Goal: Information Seeking & Learning: Understand process/instructions

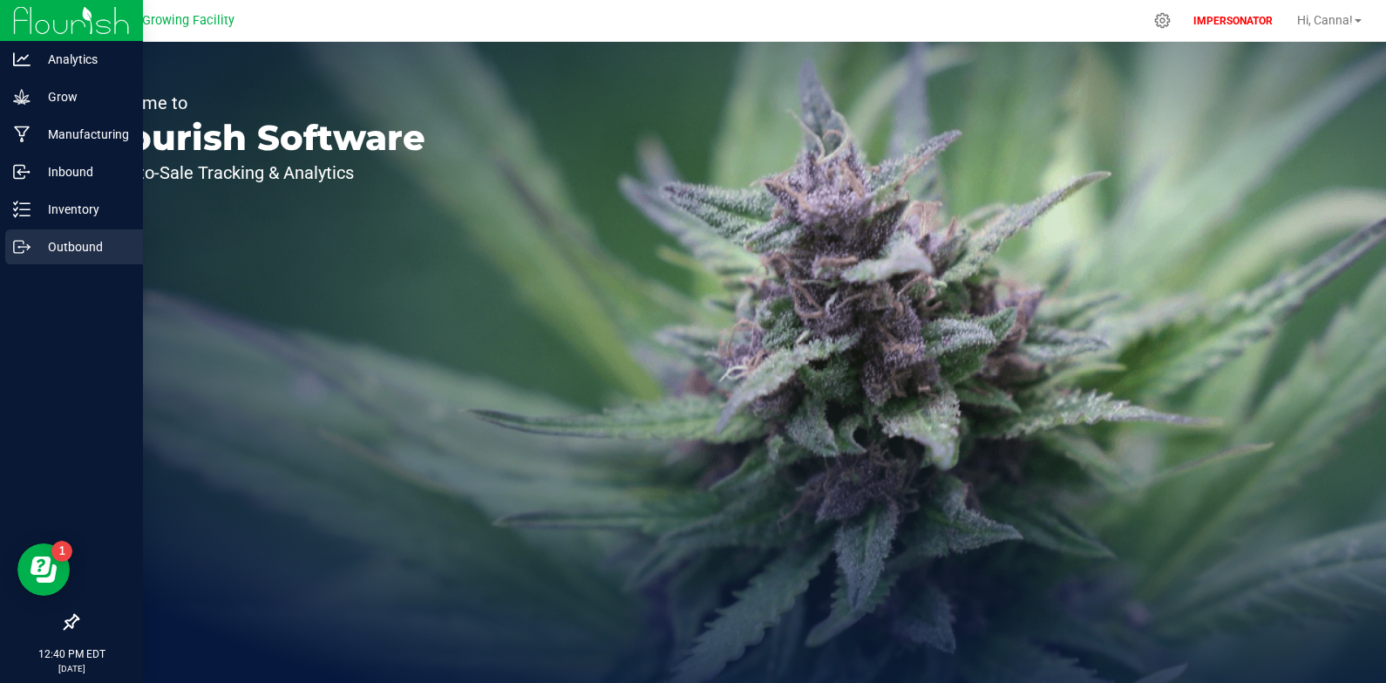
click at [65, 249] on p "Outbound" at bounding box center [83, 246] width 105 height 21
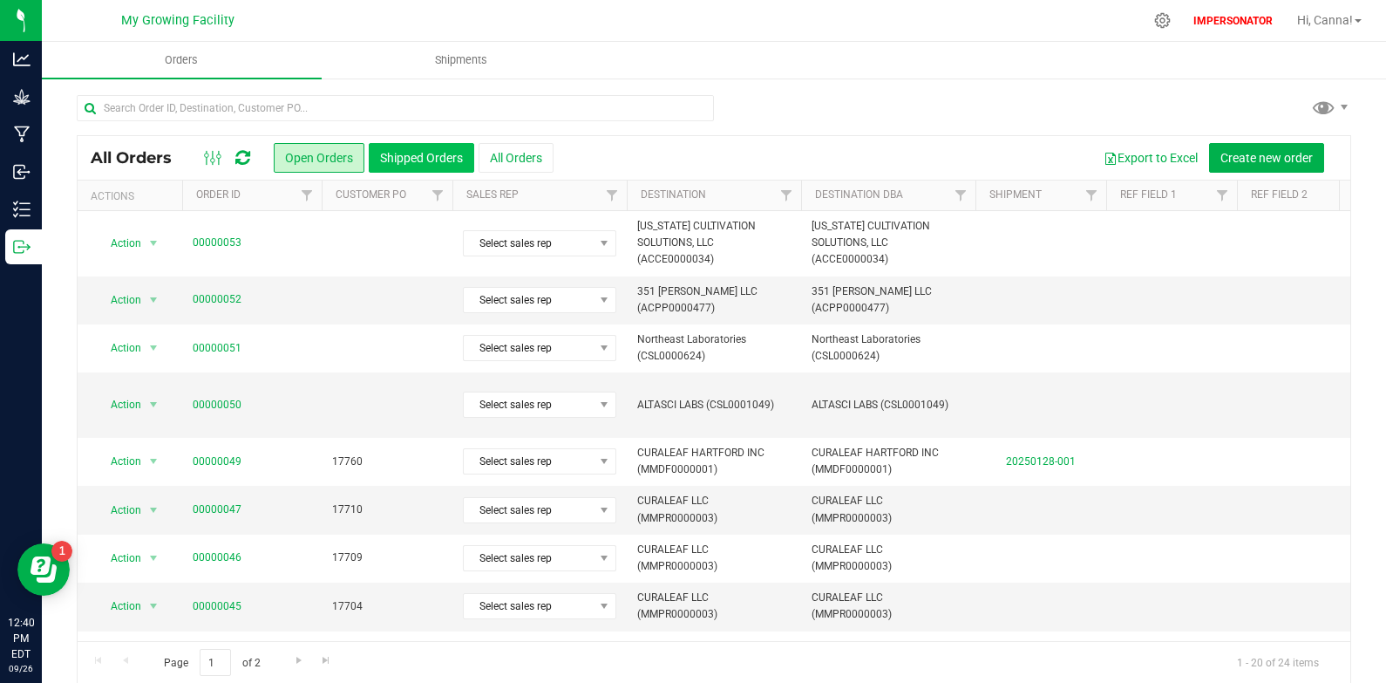
click at [416, 163] on button "Shipped Orders" at bounding box center [422, 158] width 106 height 30
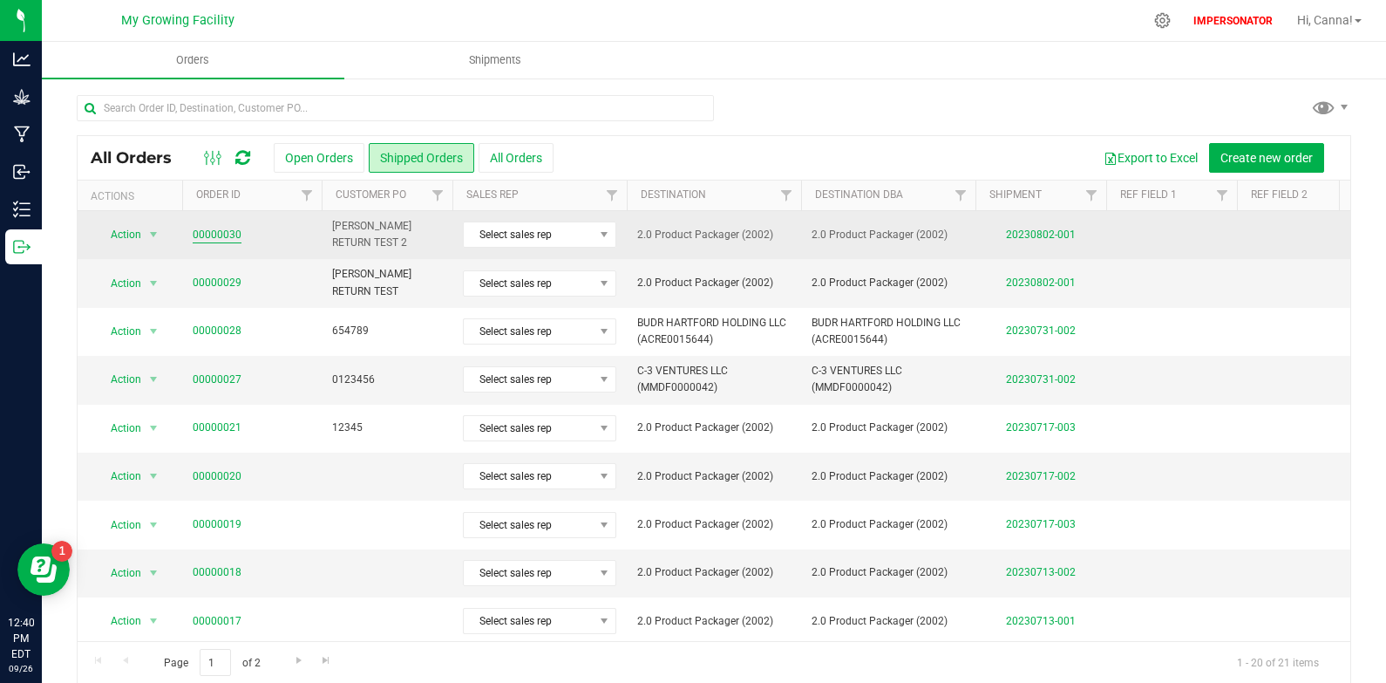
click at [228, 234] on link "00000030" at bounding box center [217, 235] width 49 height 17
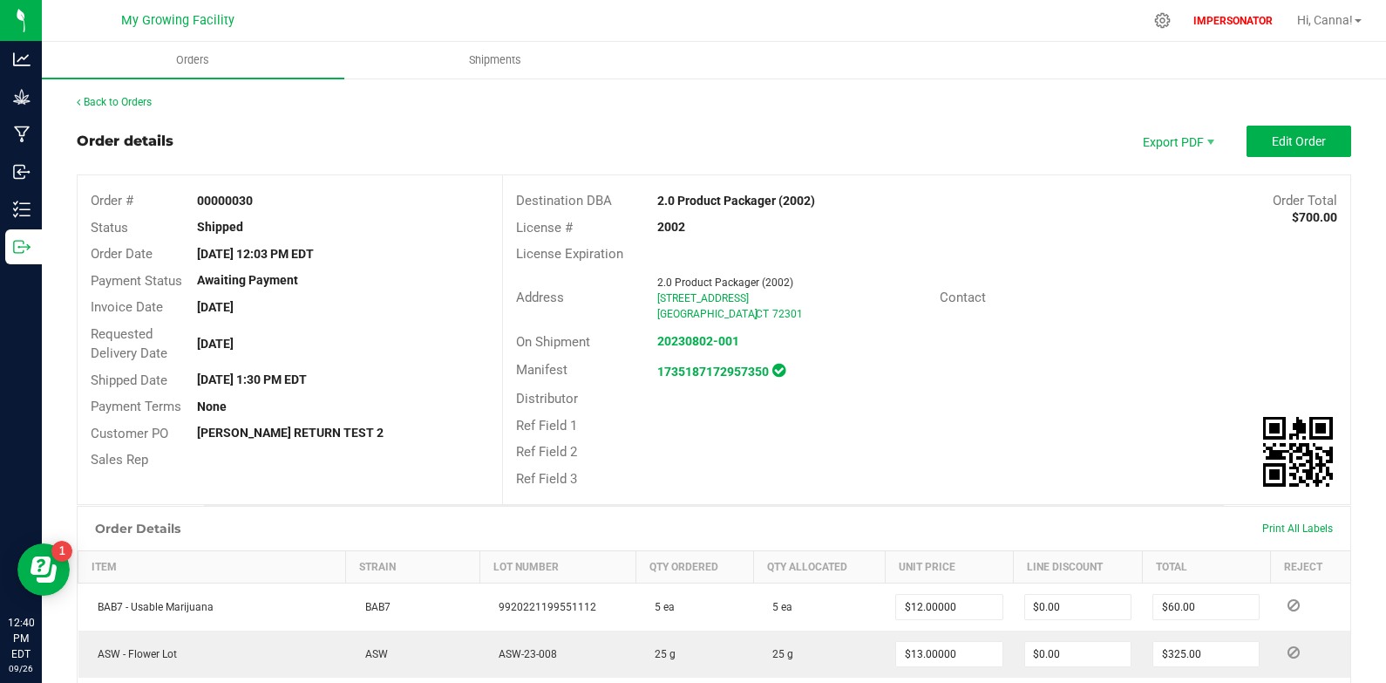
scroll to position [319, 0]
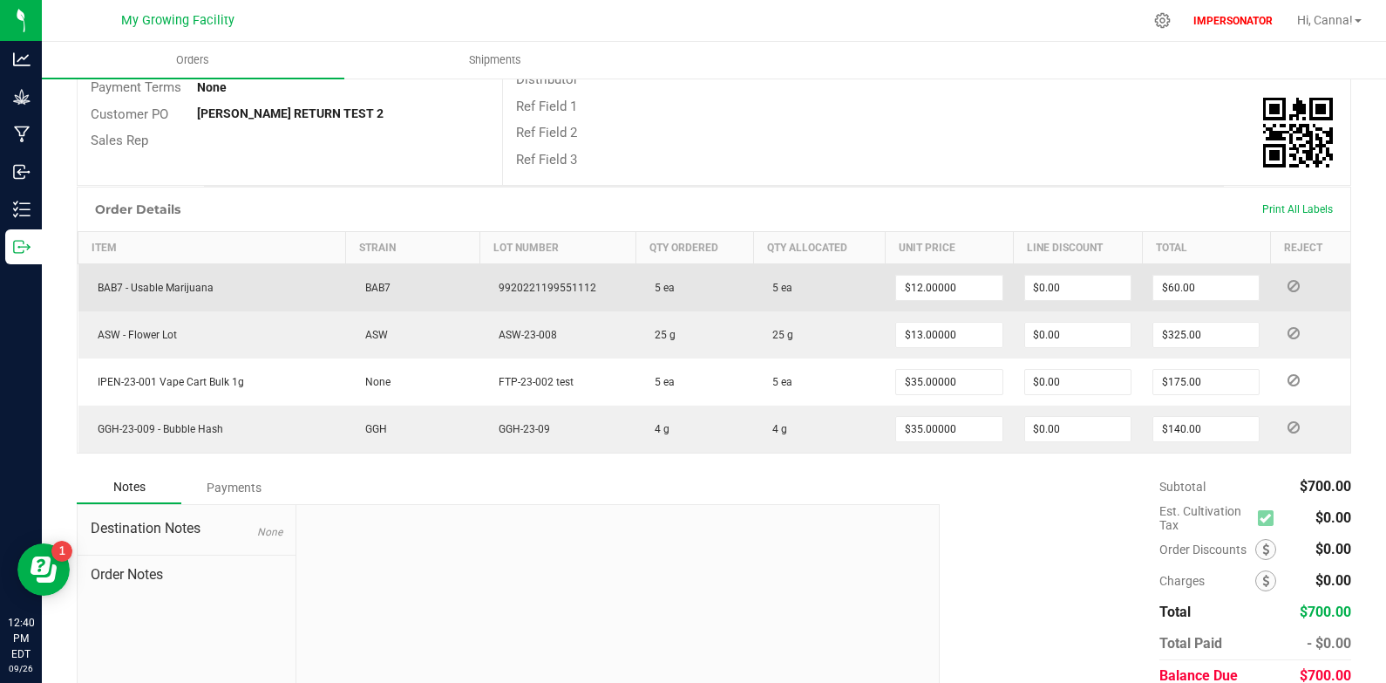
click at [1288, 287] on icon at bounding box center [1294, 286] width 12 height 10
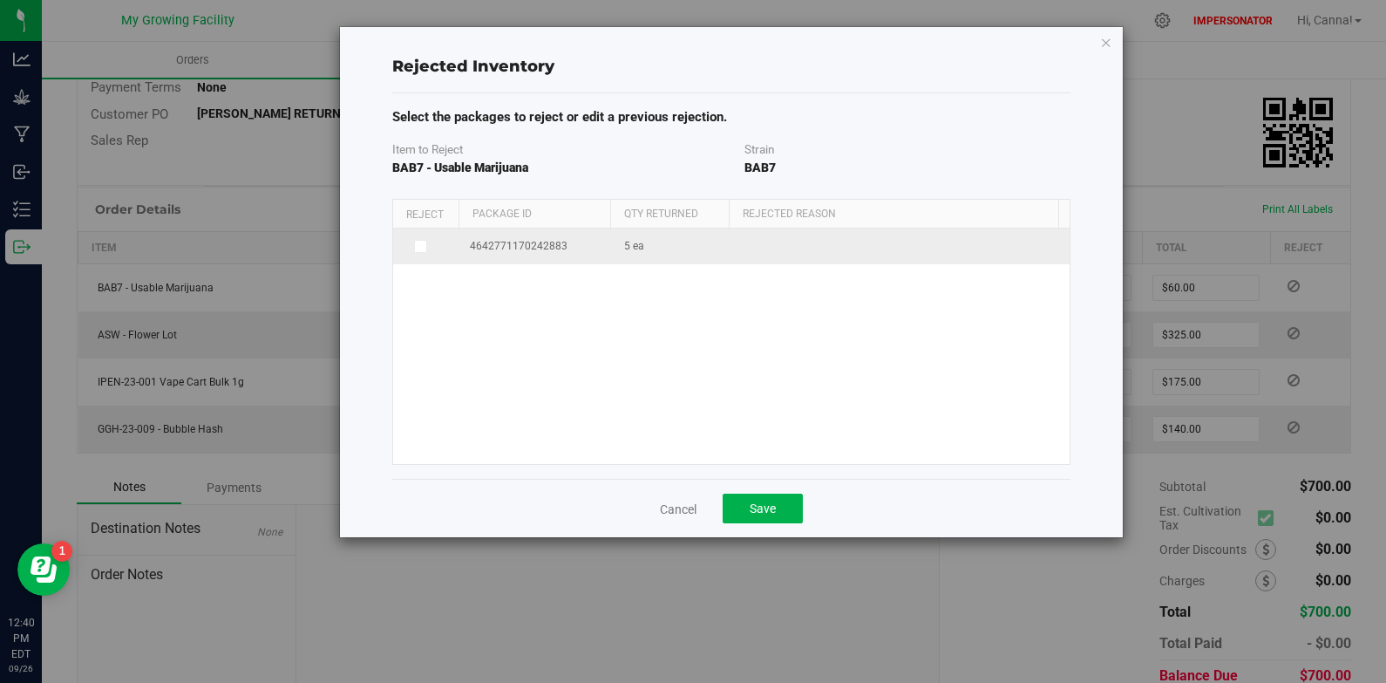
click at [420, 246] on icon at bounding box center [419, 246] width 9 height 0
click at [0, 0] on input "checkbox" at bounding box center [0, 0] width 0 height 0
click at [637, 245] on span "5 ea" at bounding box center [634, 249] width 20 height 17
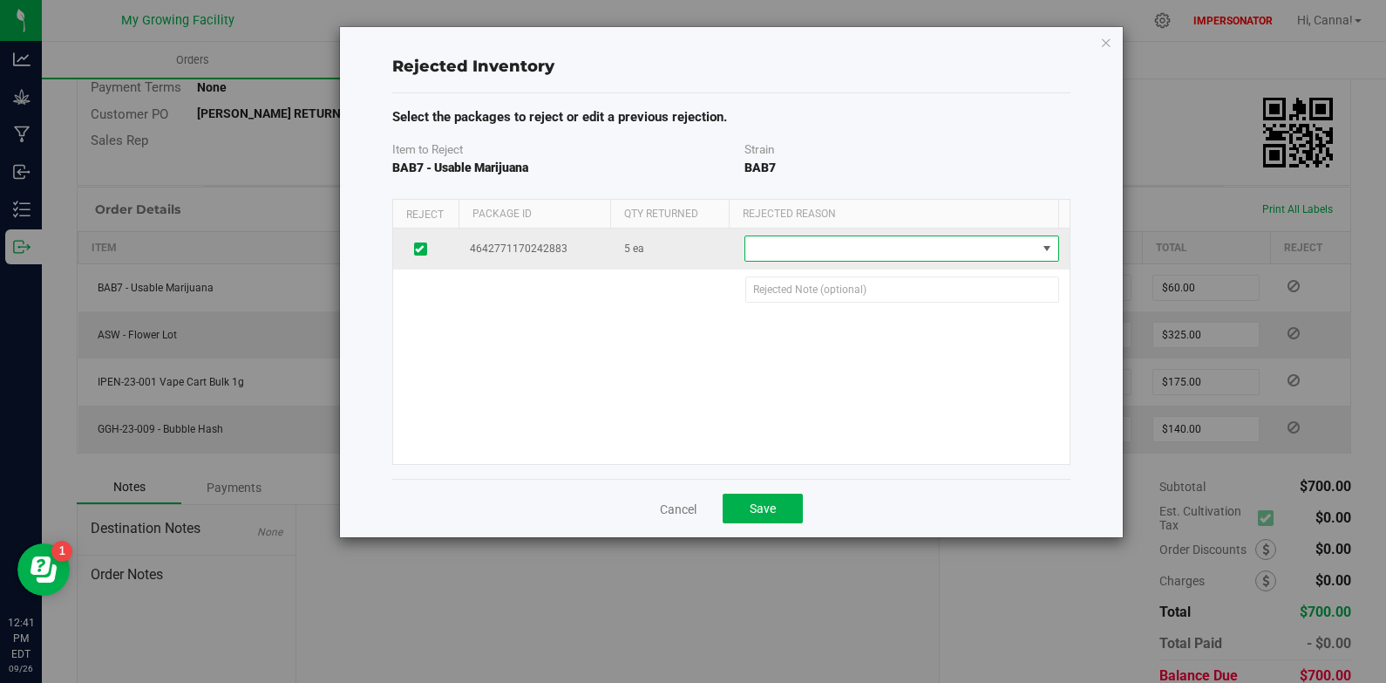
click at [789, 245] on span at bounding box center [891, 248] width 290 height 24
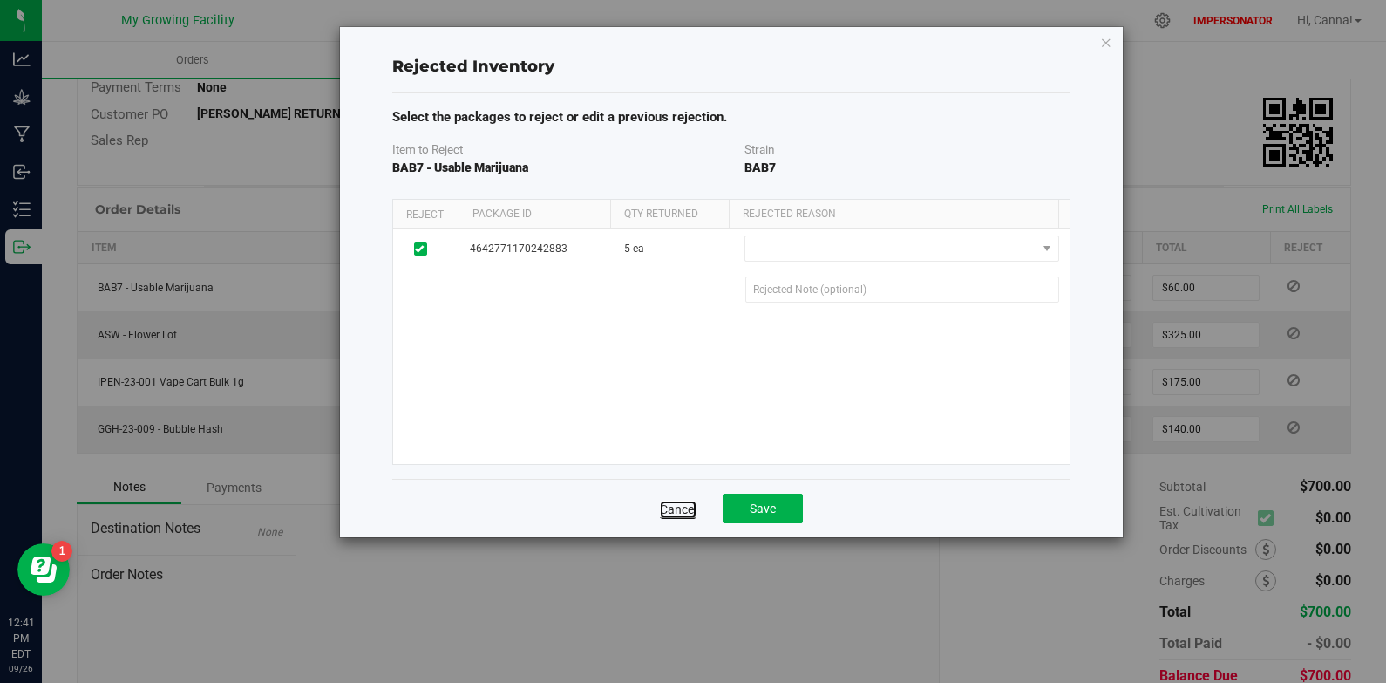
click at [688, 507] on link "Cancel" at bounding box center [678, 509] width 37 height 17
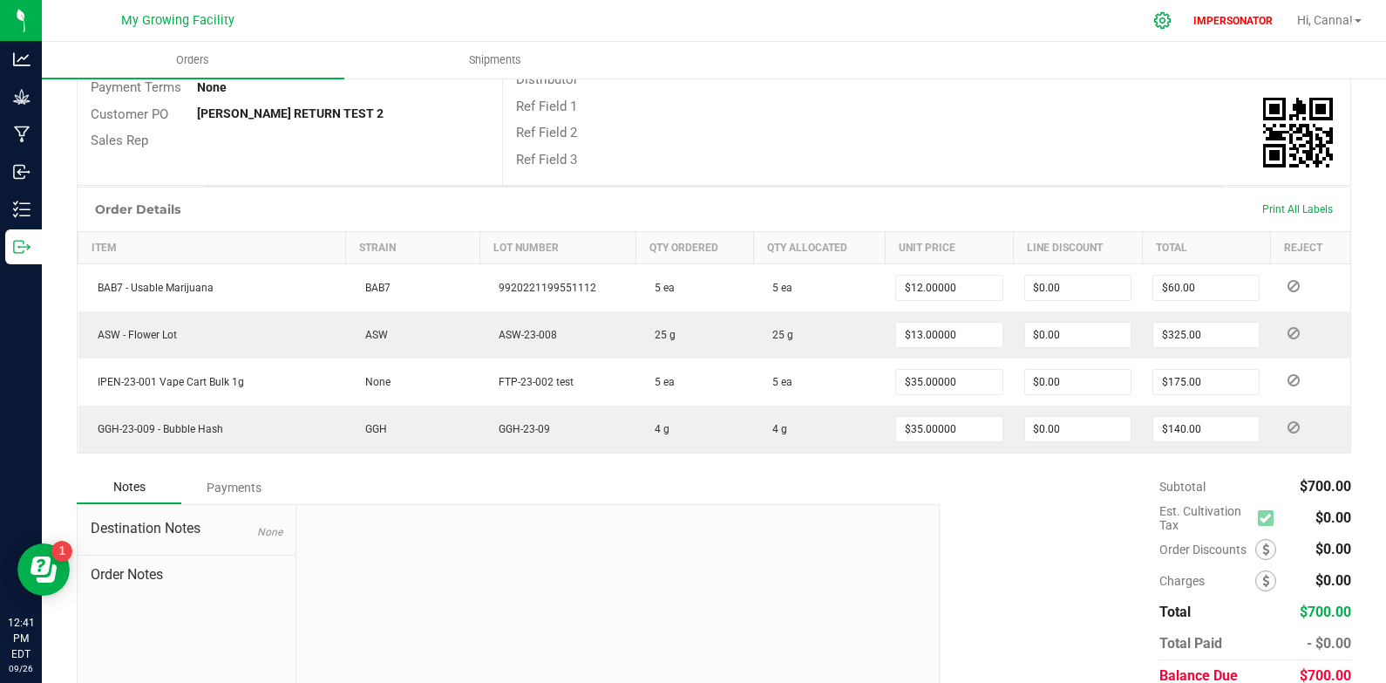
click at [1151, 21] on div at bounding box center [1163, 20] width 24 height 18
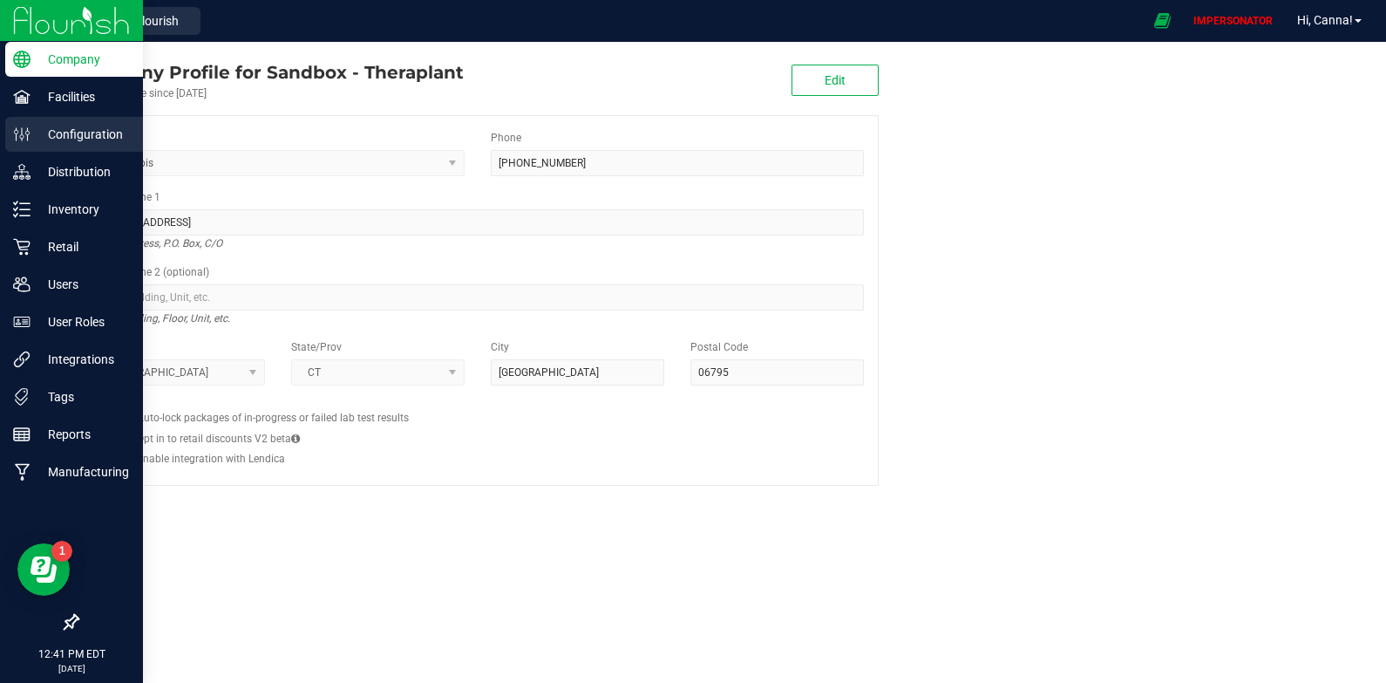
click at [82, 136] on p "Configuration" at bounding box center [83, 134] width 105 height 21
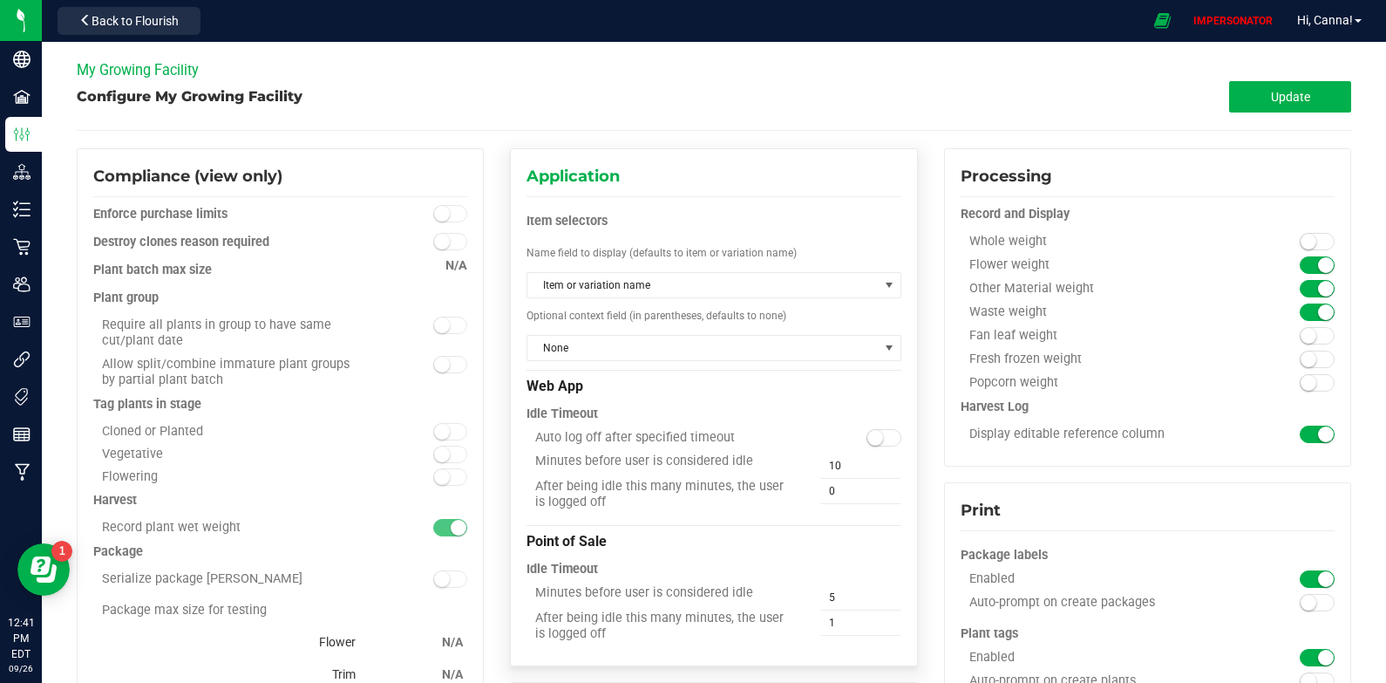
scroll to position [1107, 0]
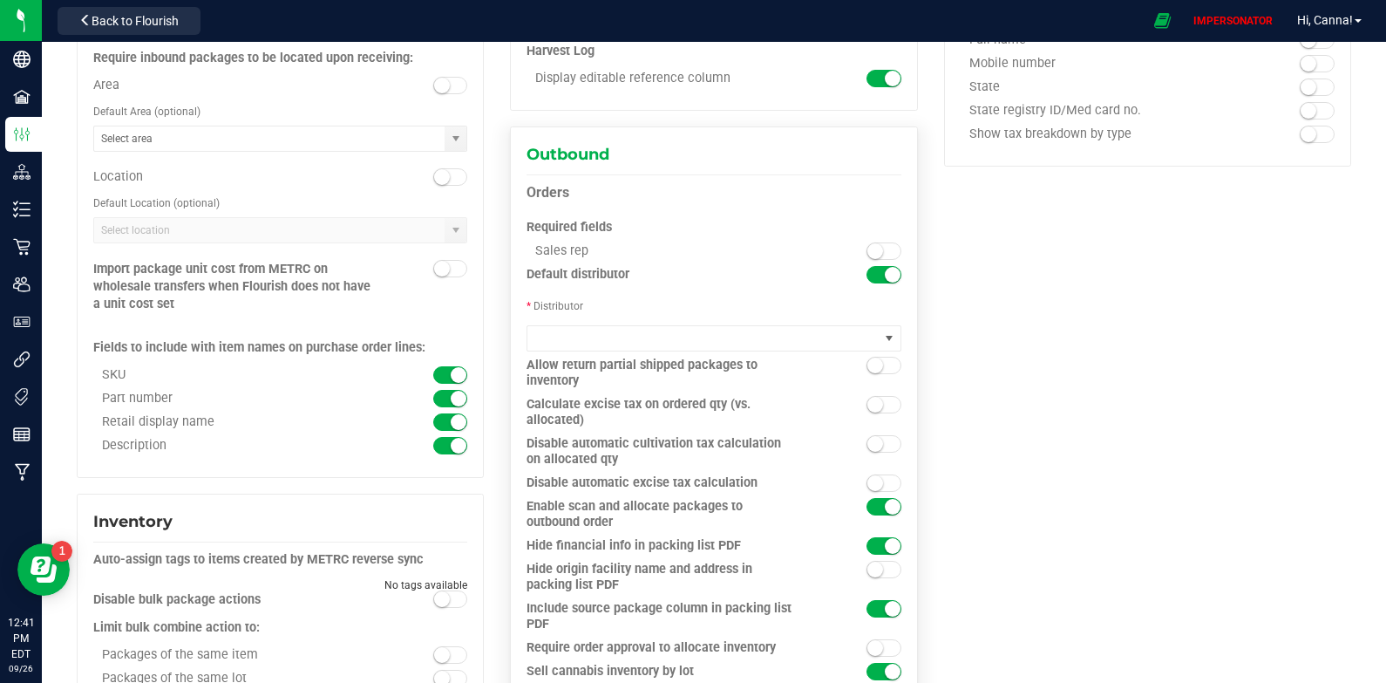
click at [880, 364] on span at bounding box center [884, 365] width 35 height 17
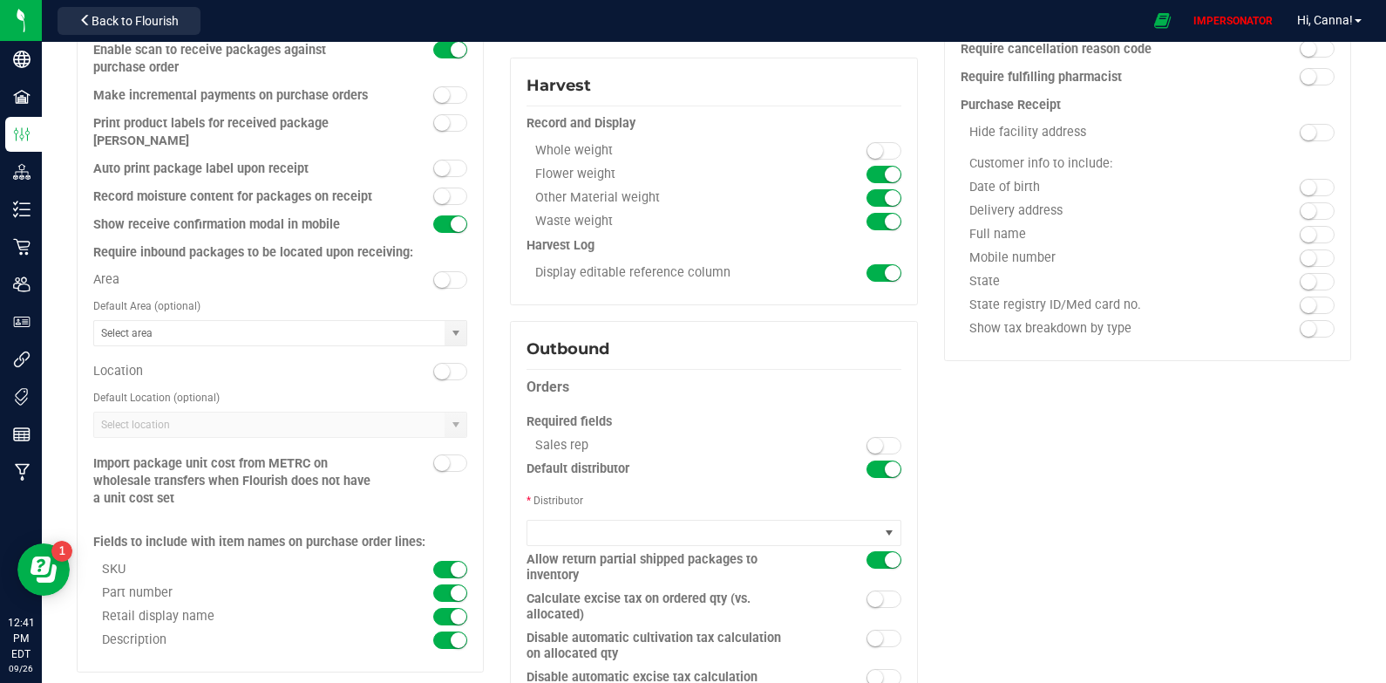
scroll to position [0, 0]
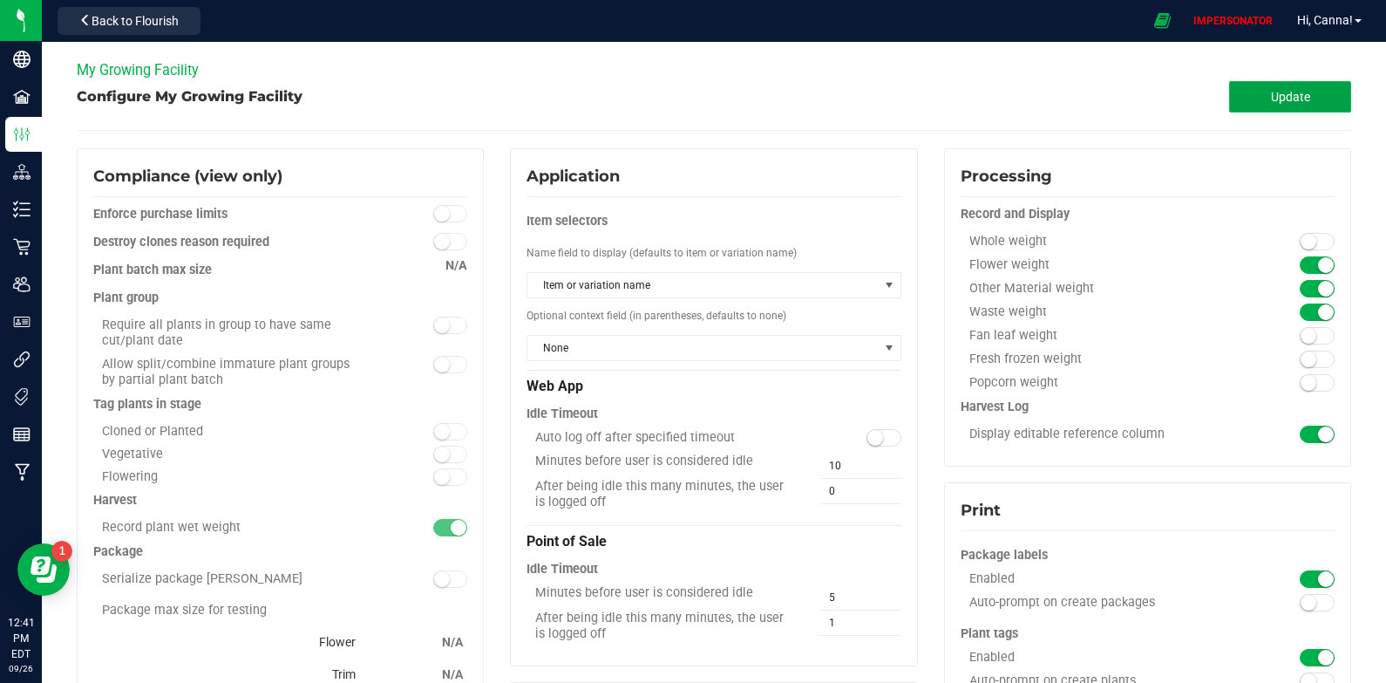
click at [1248, 104] on button "Update" at bounding box center [1291, 96] width 122 height 31
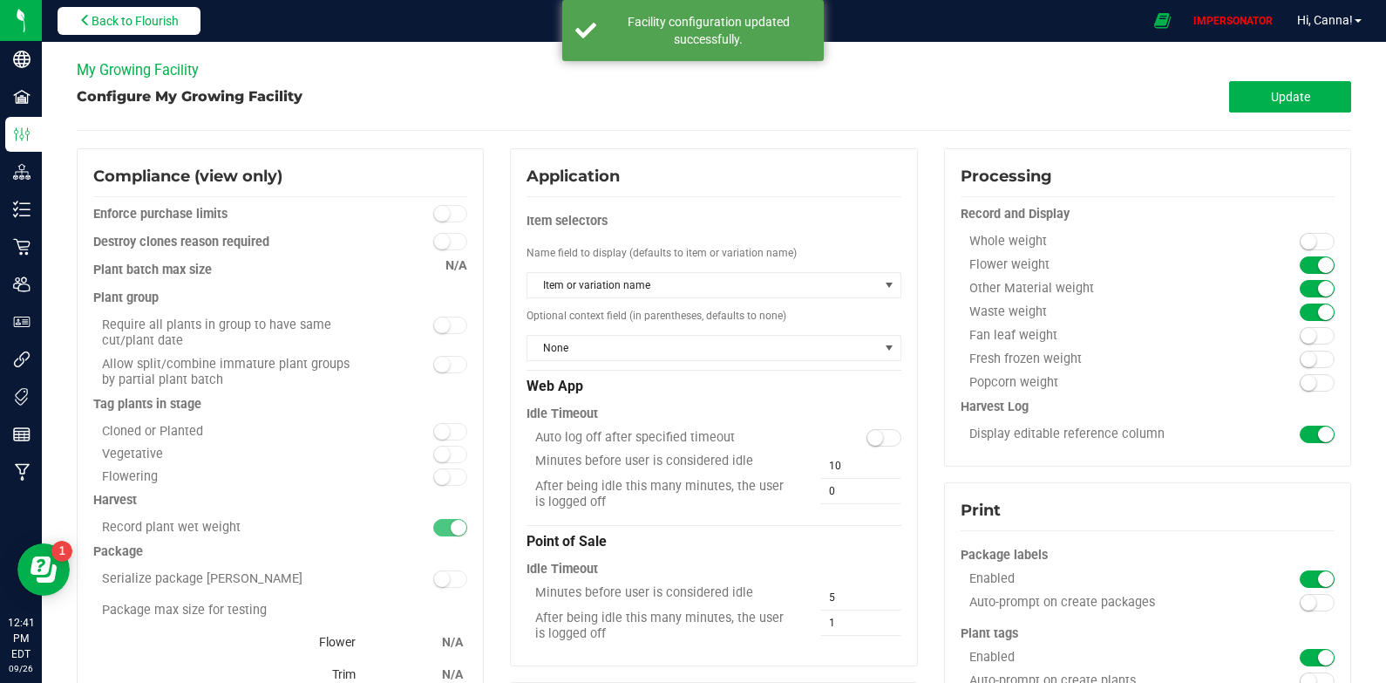
click at [154, 25] on span "Back to Flourish" at bounding box center [135, 21] width 87 height 14
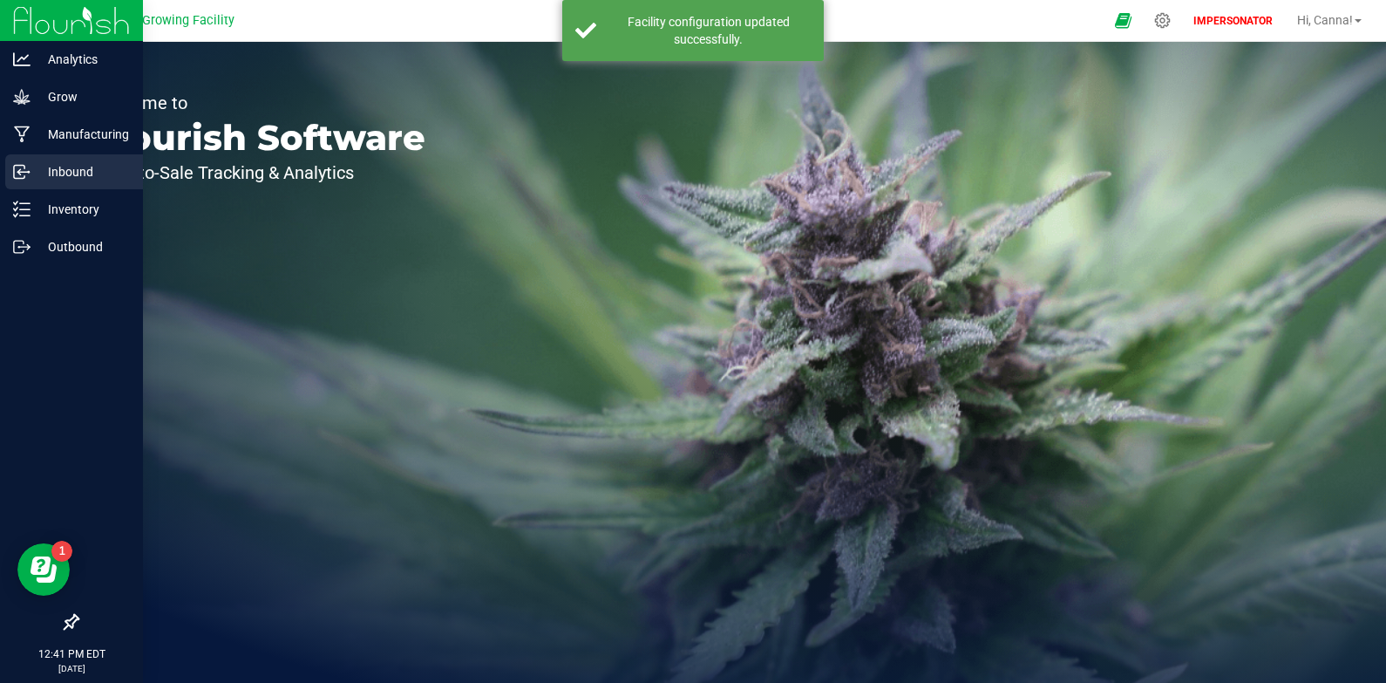
click at [73, 161] on p "Inbound" at bounding box center [83, 171] width 105 height 21
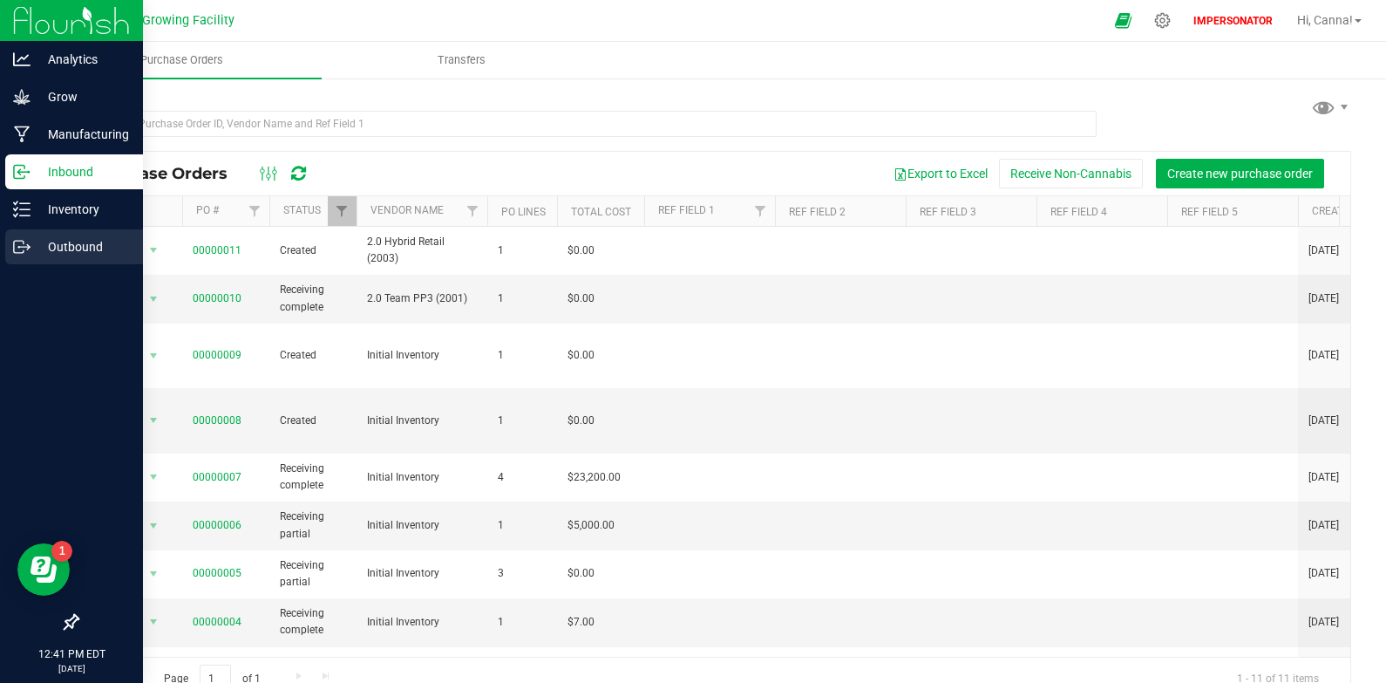
click at [100, 243] on p "Outbound" at bounding box center [83, 246] width 105 height 21
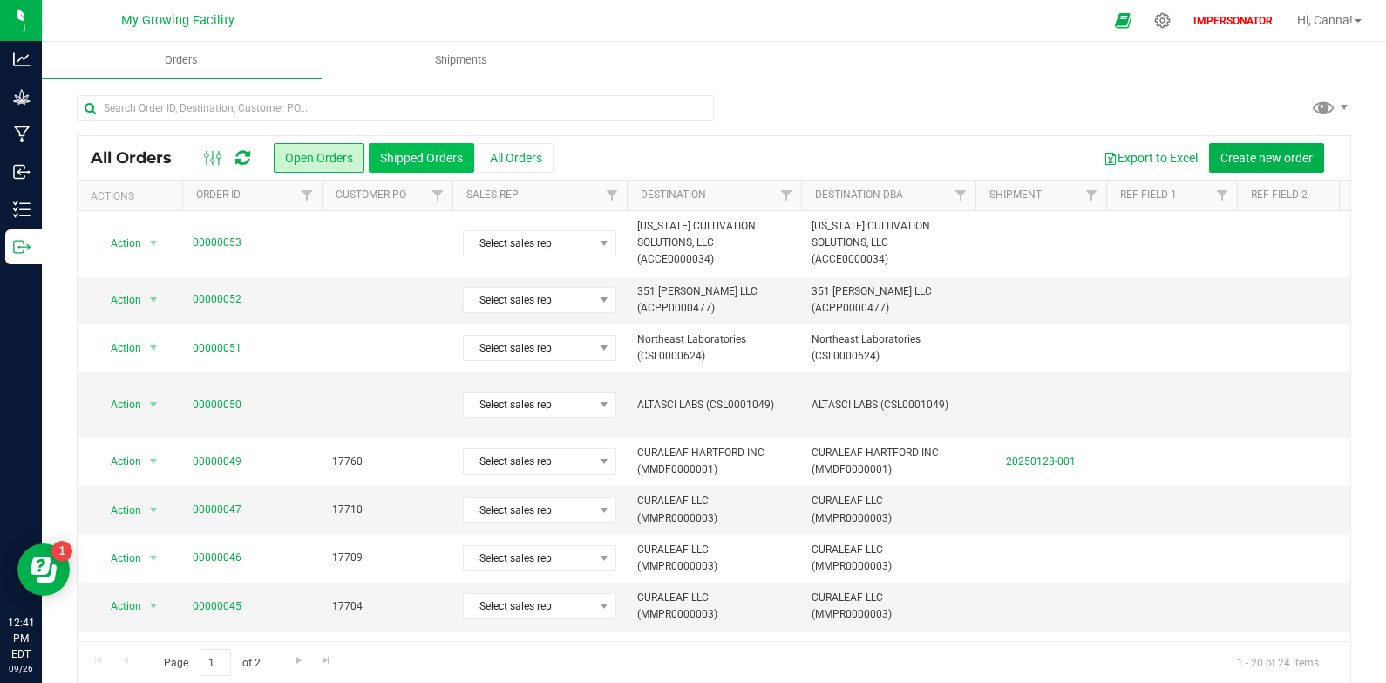
click at [419, 165] on button "Shipped Orders" at bounding box center [422, 158] width 106 height 30
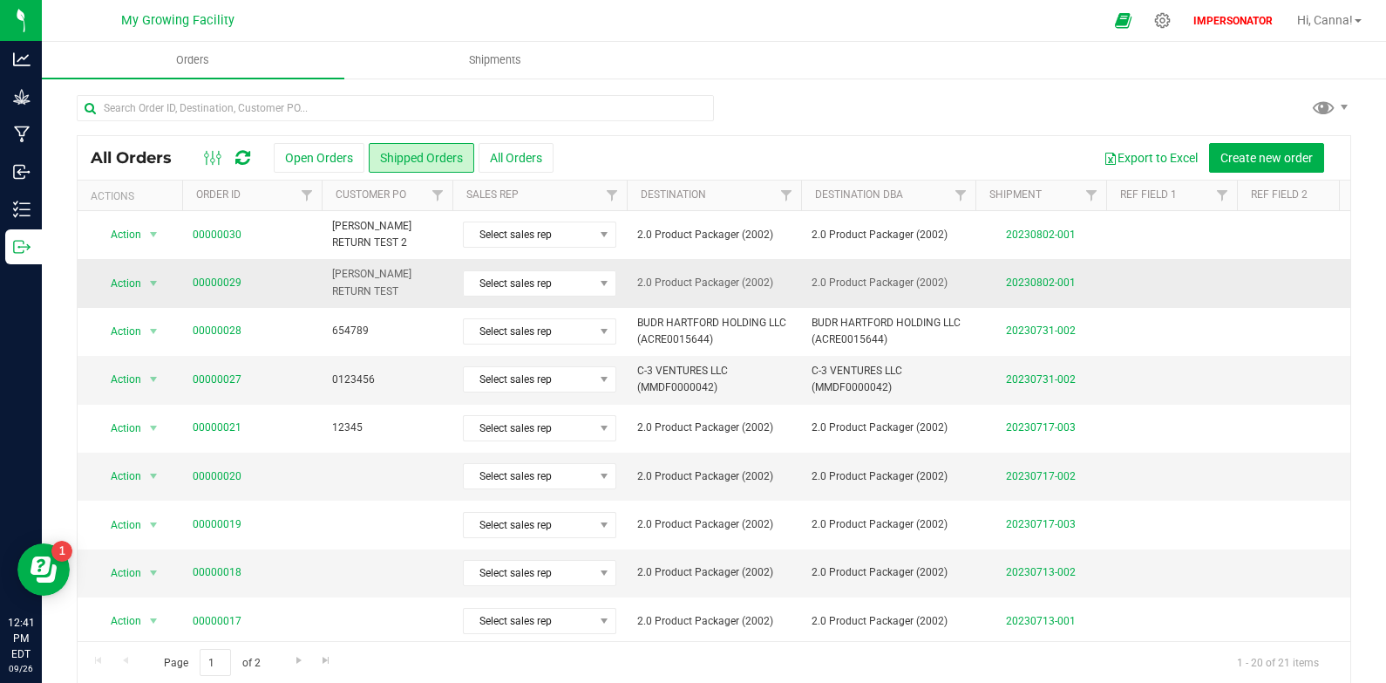
click at [207, 269] on td "00000029" at bounding box center [252, 283] width 140 height 48
click at [215, 280] on link "00000029" at bounding box center [217, 283] width 49 height 17
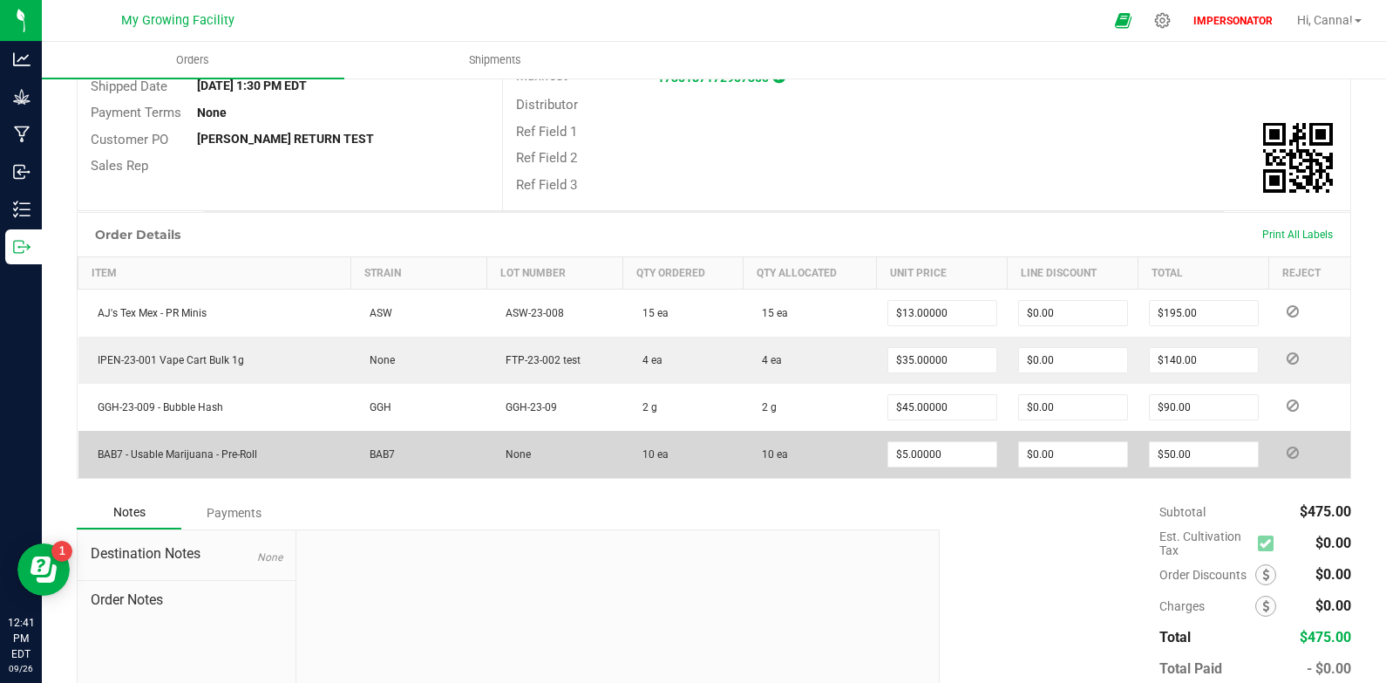
scroll to position [392, 0]
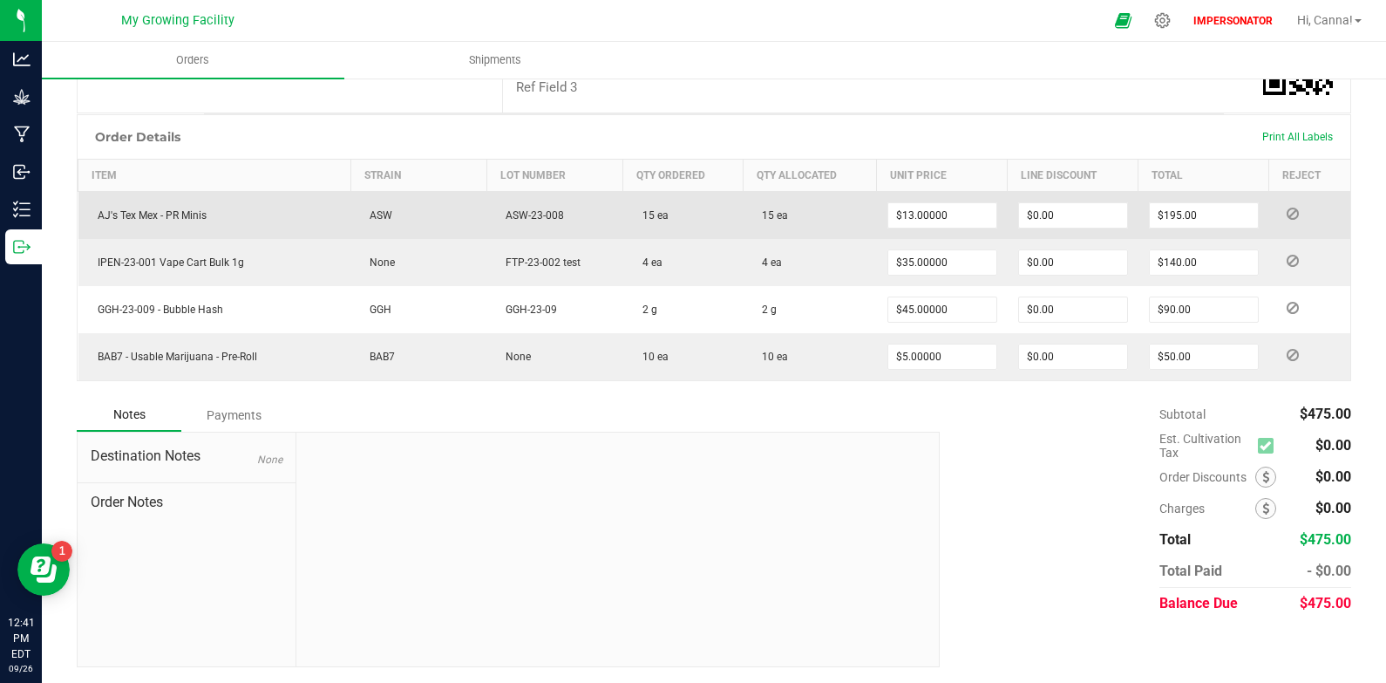
click at [1287, 218] on icon at bounding box center [1293, 213] width 12 height 10
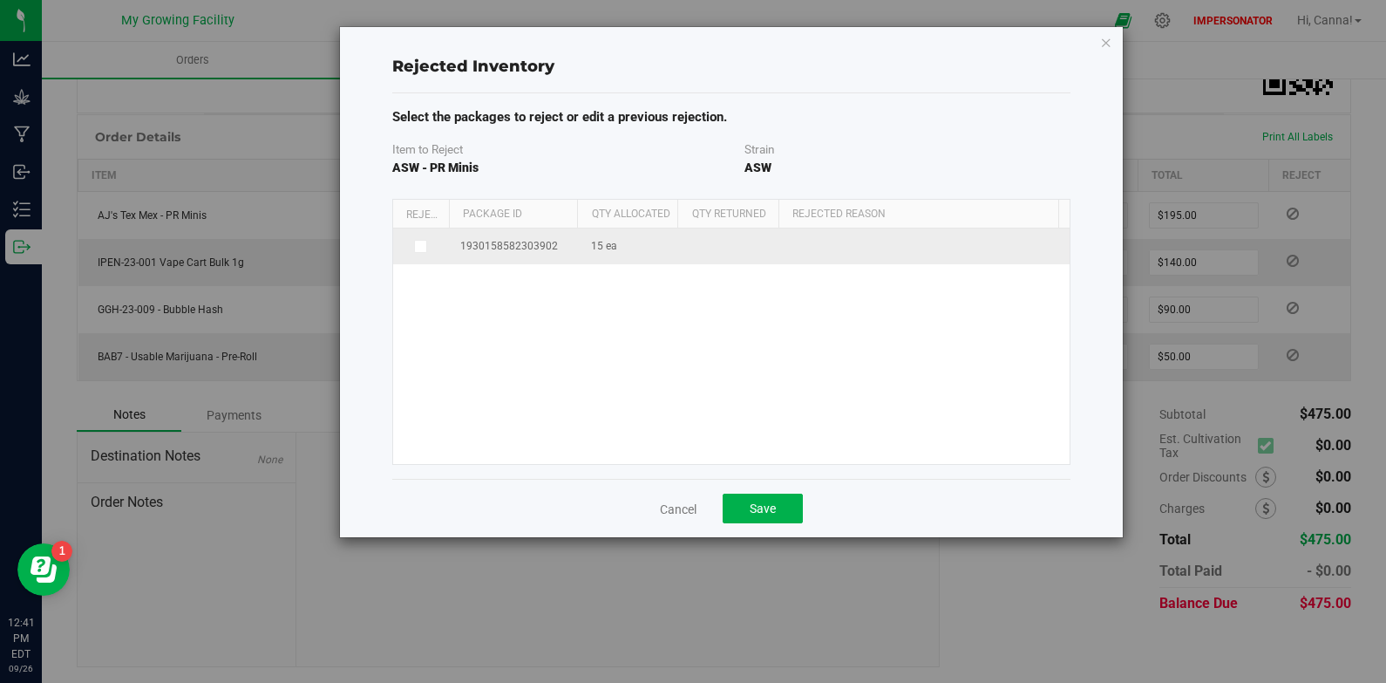
click at [427, 242] on label at bounding box center [422, 247] width 36 height 14
click at [0, 0] on input "checkbox" at bounding box center [0, 0] width 0 height 0
click at [716, 244] on span "15 ea 15" at bounding box center [733, 248] width 81 height 26
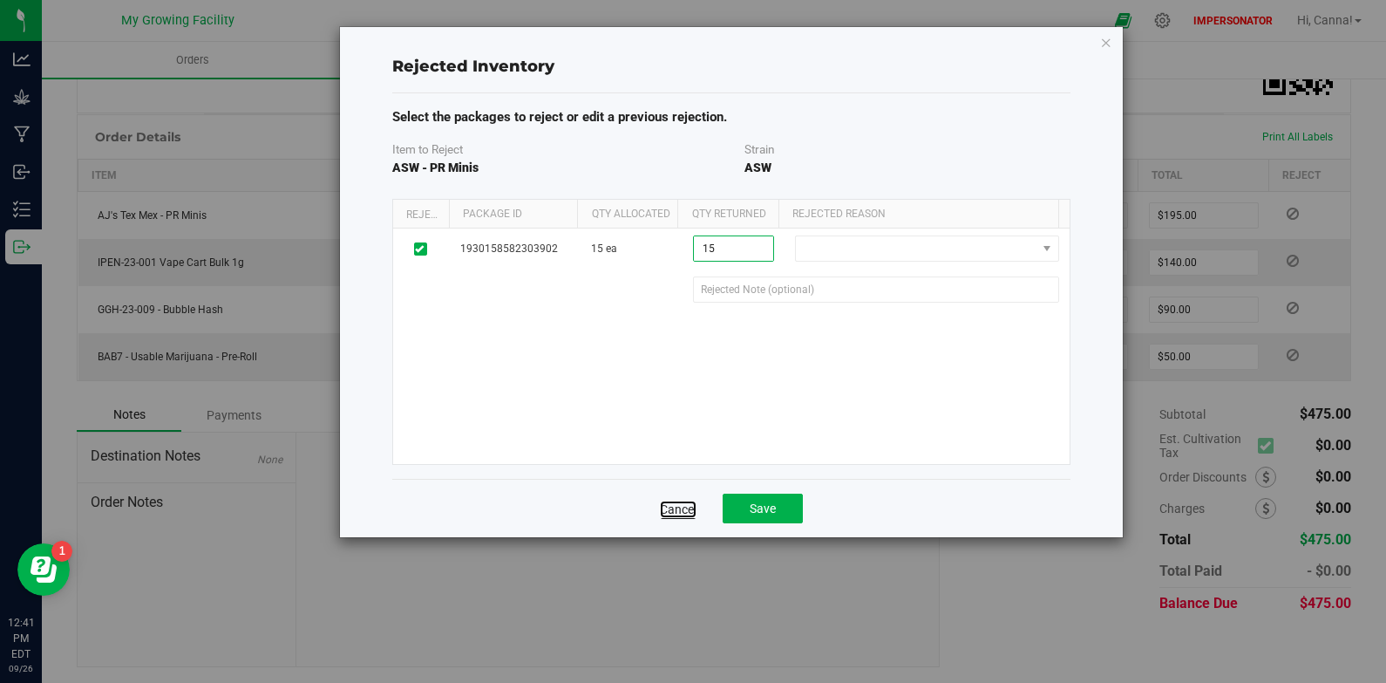
click at [689, 501] on link "Cancel" at bounding box center [678, 509] width 37 height 17
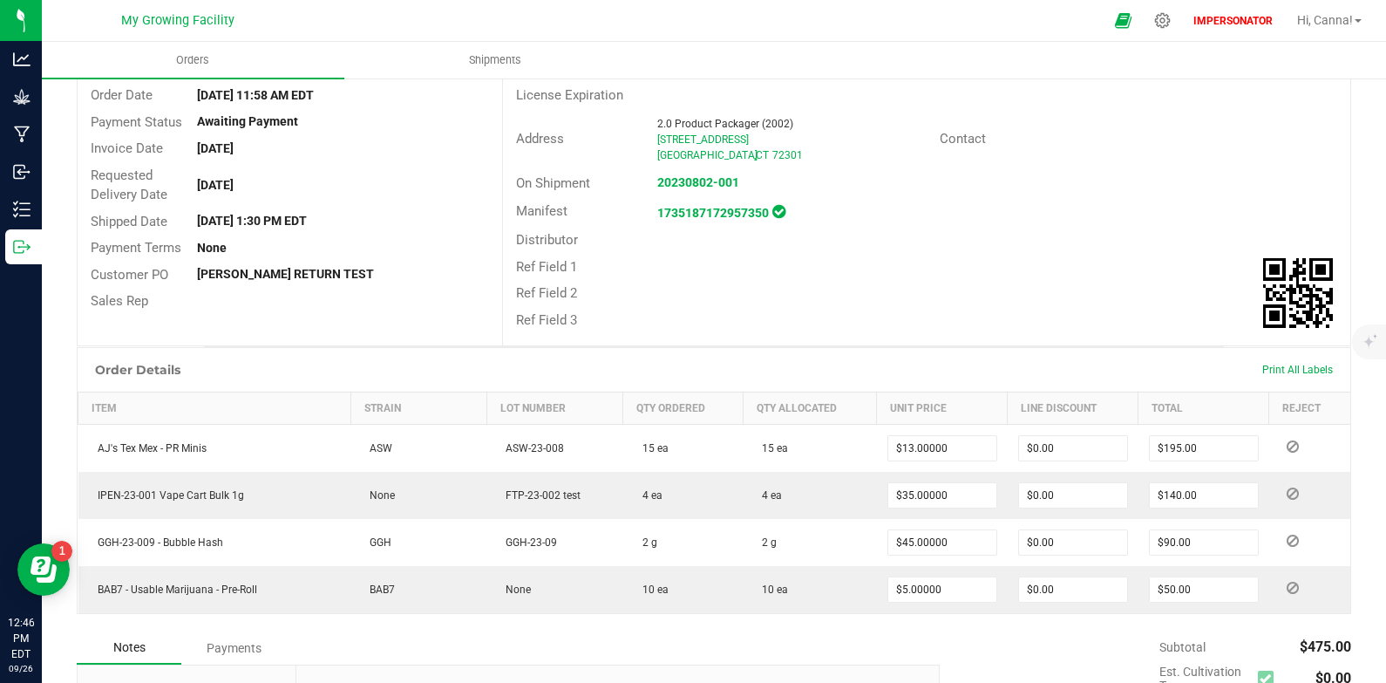
scroll to position [0, 0]
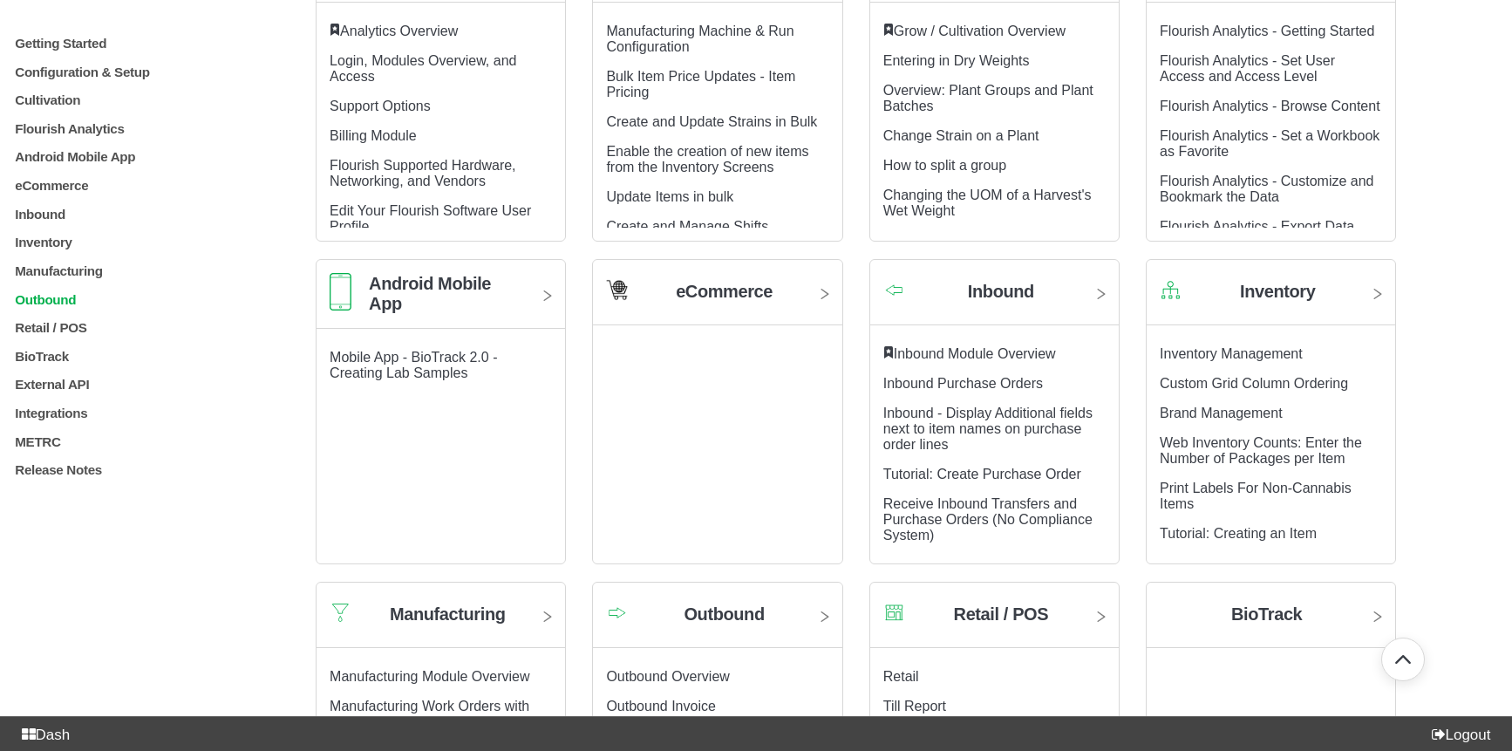
scroll to position [479, 0]
click at [46, 363] on p "BioTrack" at bounding box center [136, 355] width 246 height 15
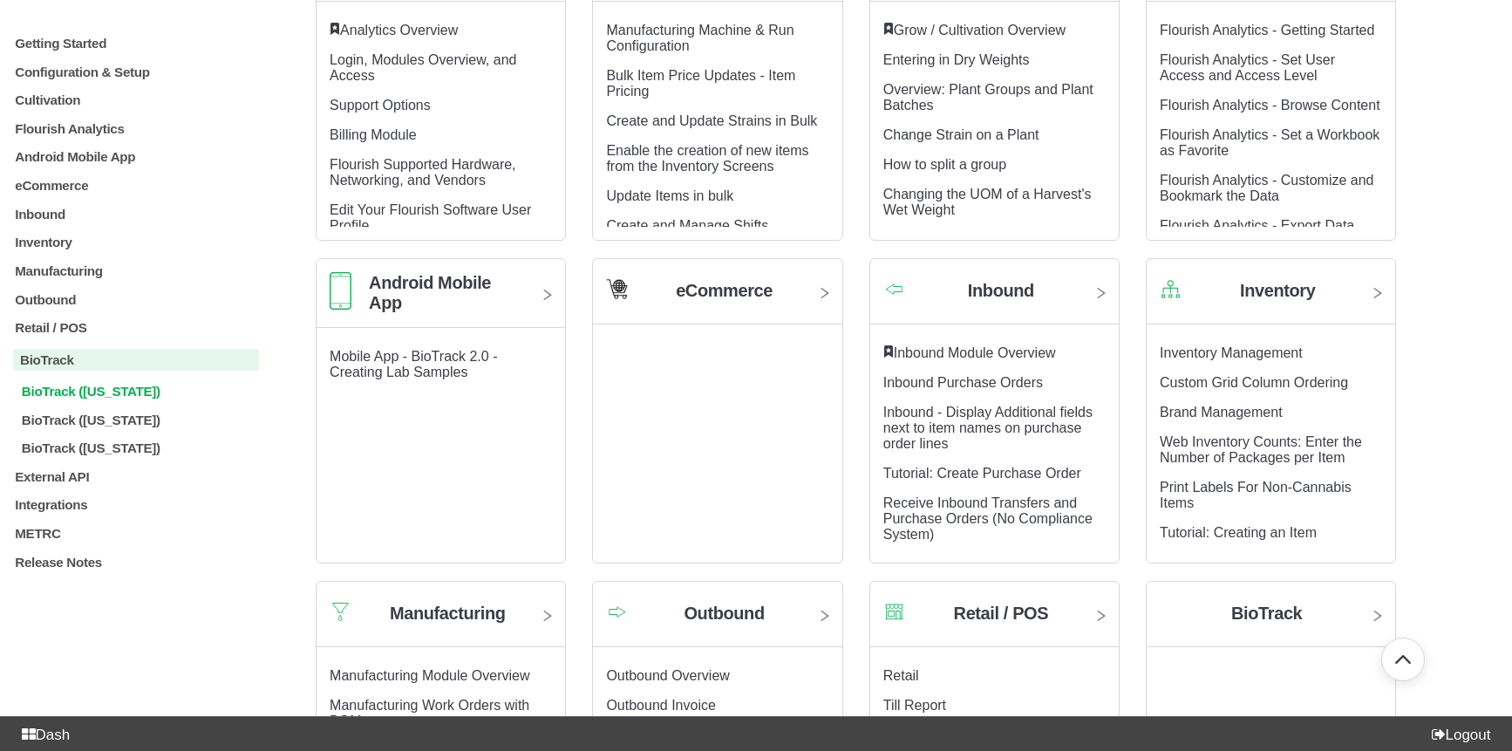
click at [73, 398] on p "BioTrack (Connecticut)" at bounding box center [140, 390] width 240 height 15
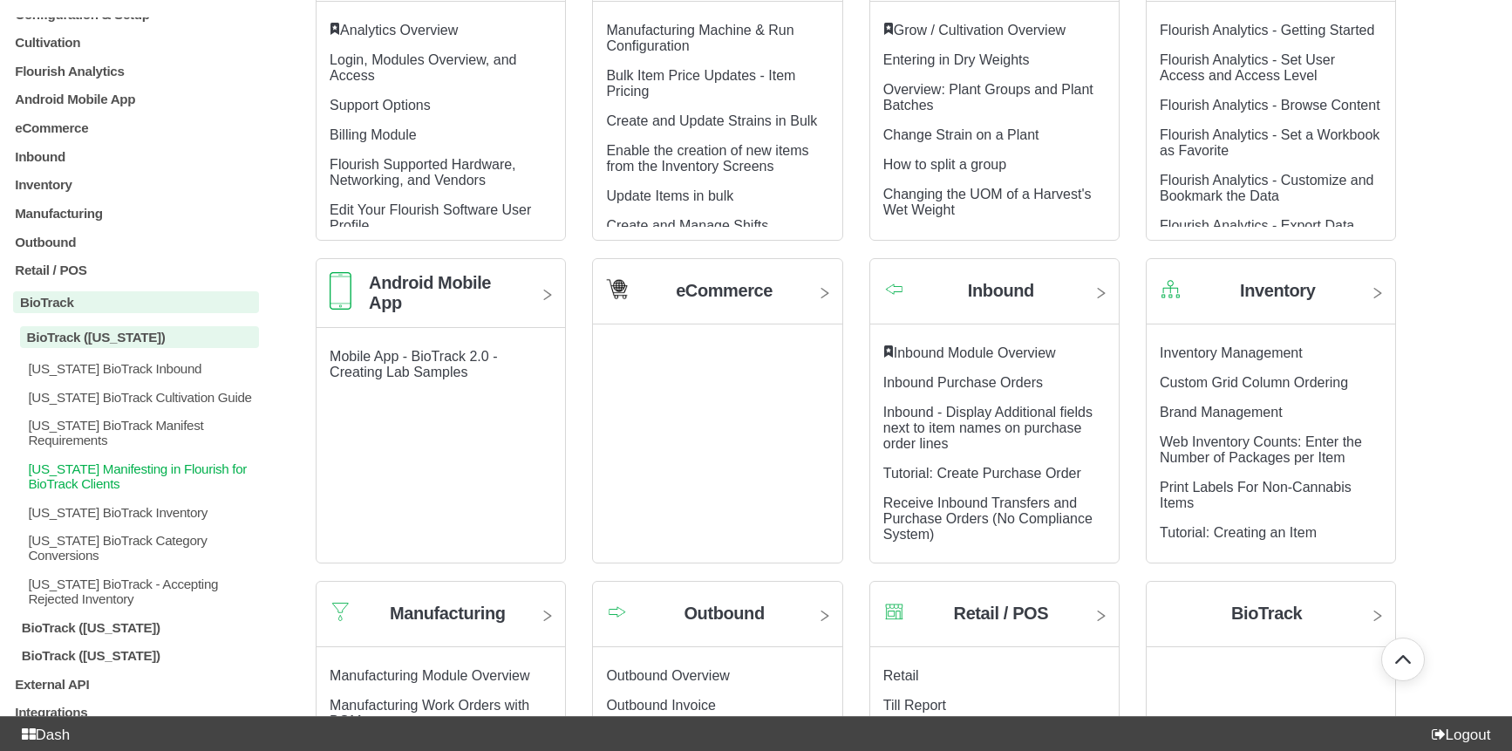
scroll to position [69, 0]
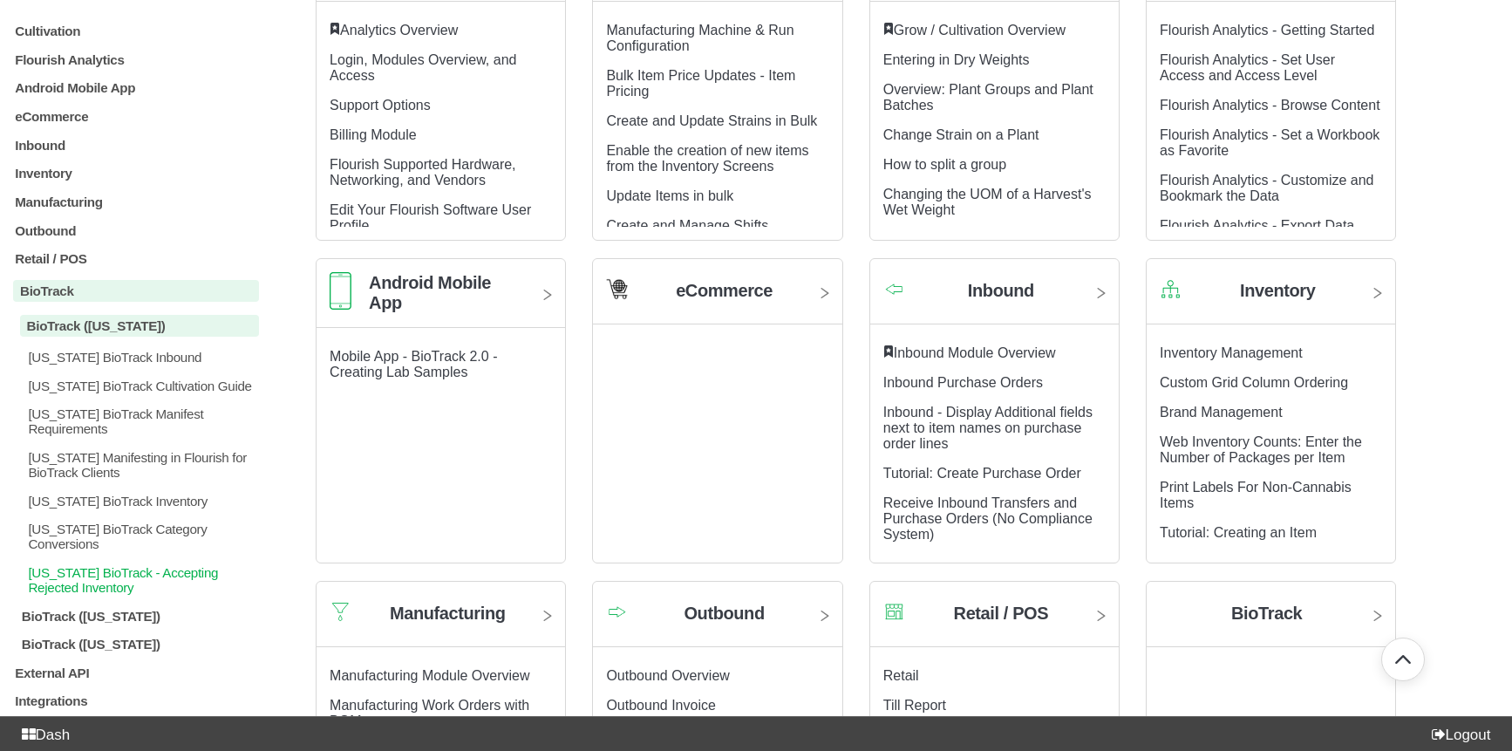
click at [99, 594] on p "Connecticut BioTrack - Accepting Rejected Inventory" at bounding box center [142, 579] width 233 height 30
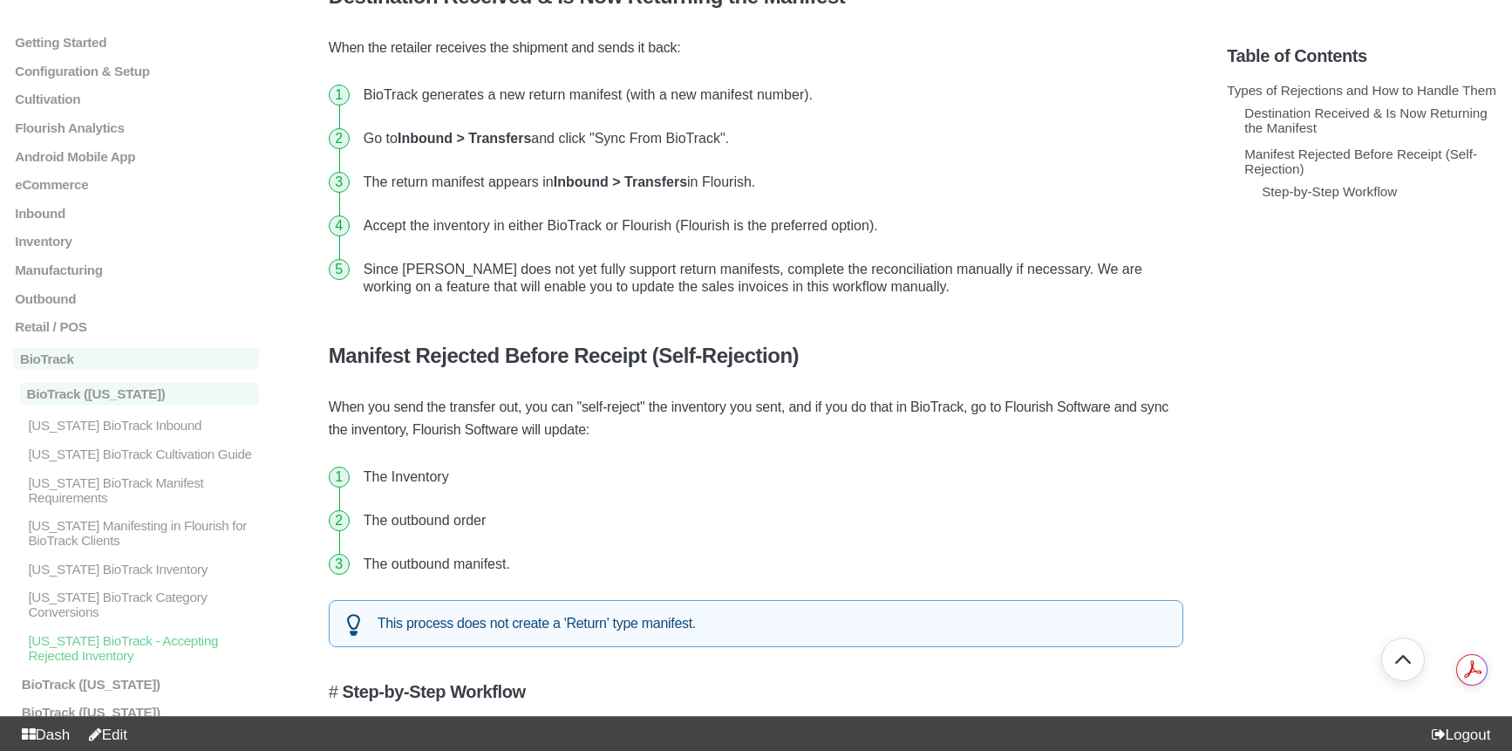
scroll to position [527, 0]
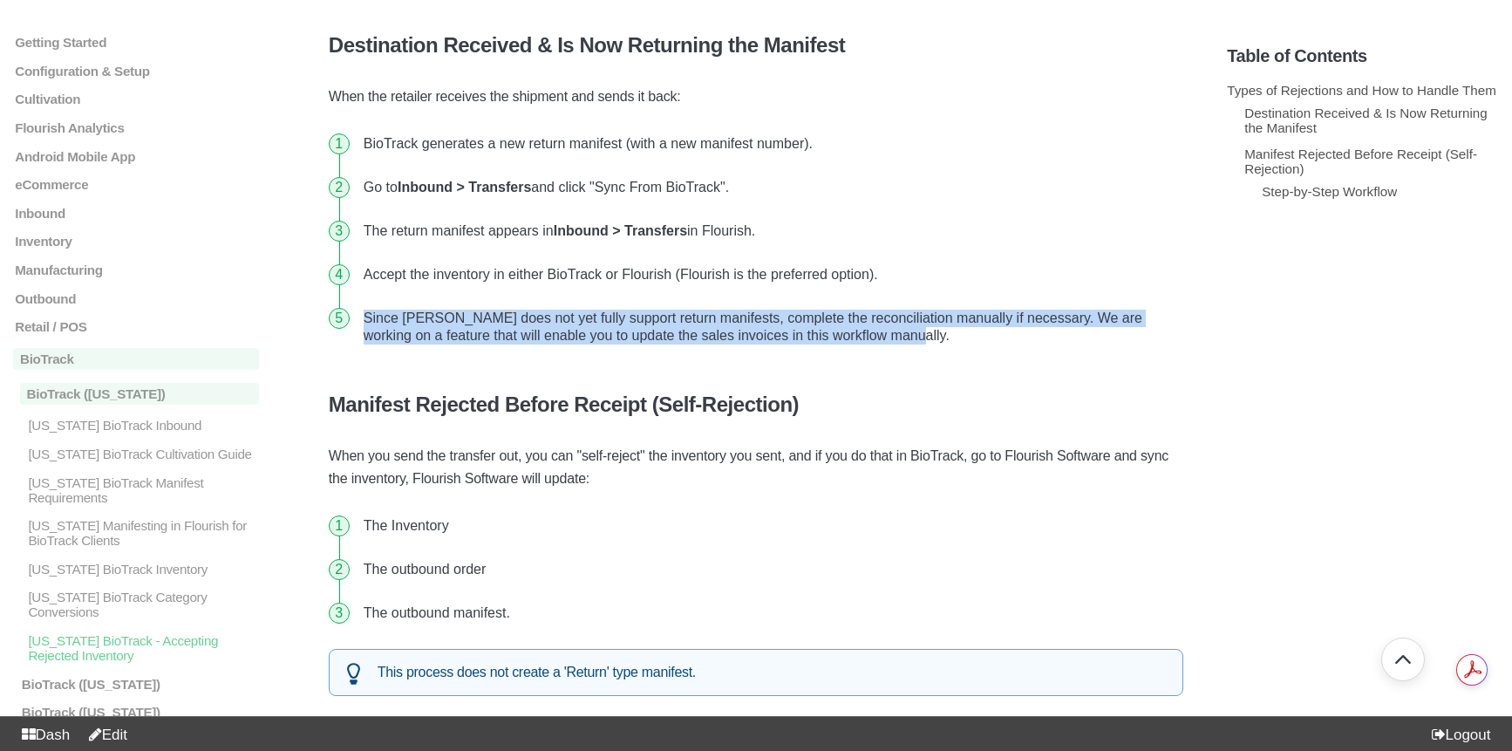
drag, startPoint x: 363, startPoint y: 317, endPoint x: 1051, endPoint y: 340, distance: 688.4
click at [1051, 340] on li "Since [PERSON_NAME] does not yet fully support return manifests, complete the r…" at bounding box center [770, 326] width 827 height 61
